Goal: Obtain resource: Obtain resource

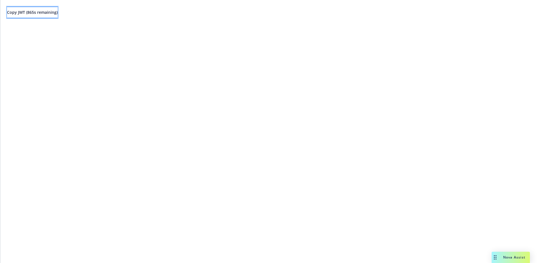
click at [58, 15] on span "Copy JWT ( 865 s remaining)" at bounding box center [32, 12] width 51 height 5
click at [58, 10] on span "Copy JWT ( 898 s remaining)" at bounding box center [32, 12] width 51 height 5
